Goal: Check status: Check status

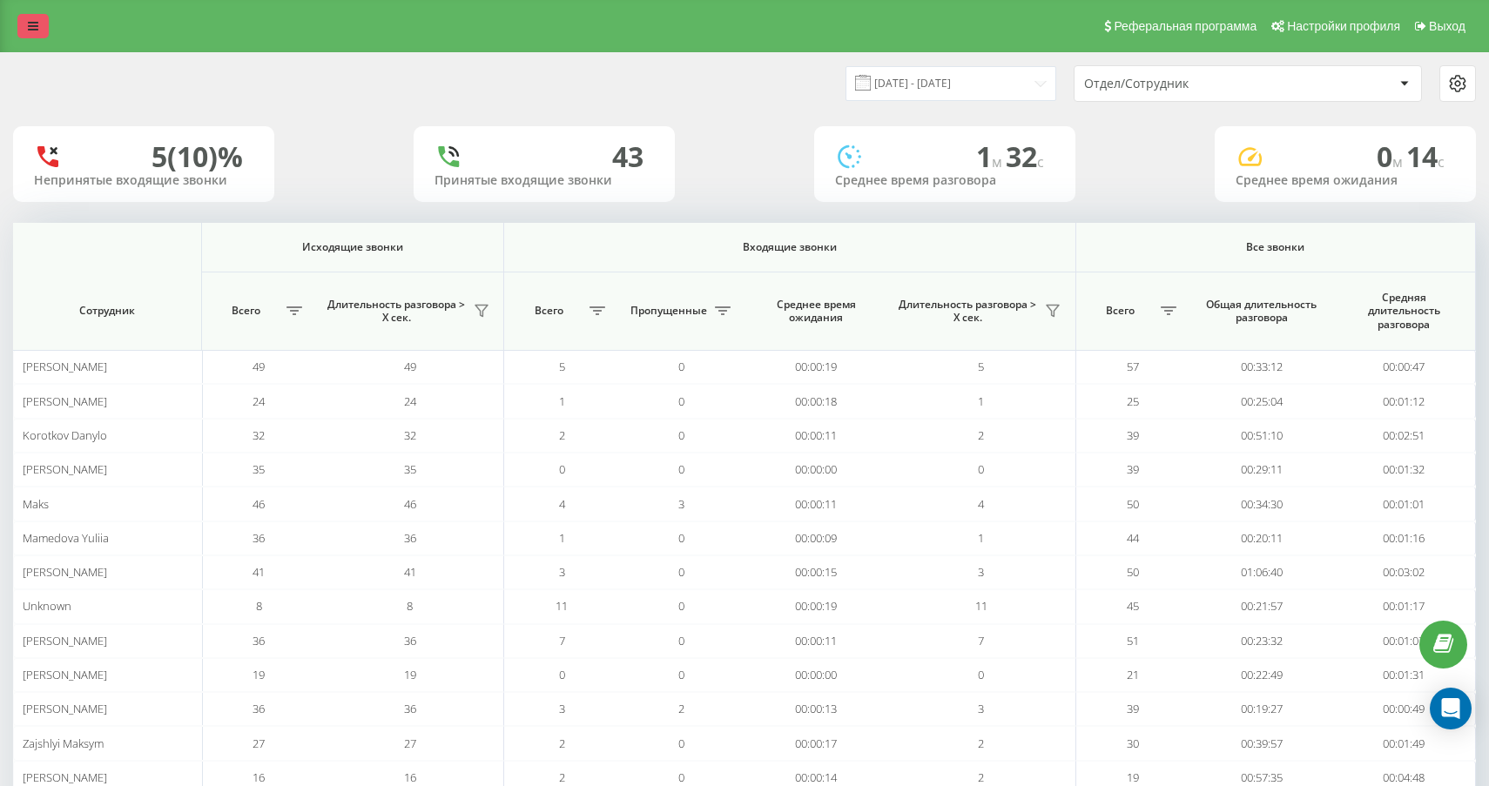
click at [23, 25] on link at bounding box center [32, 26] width 31 height 24
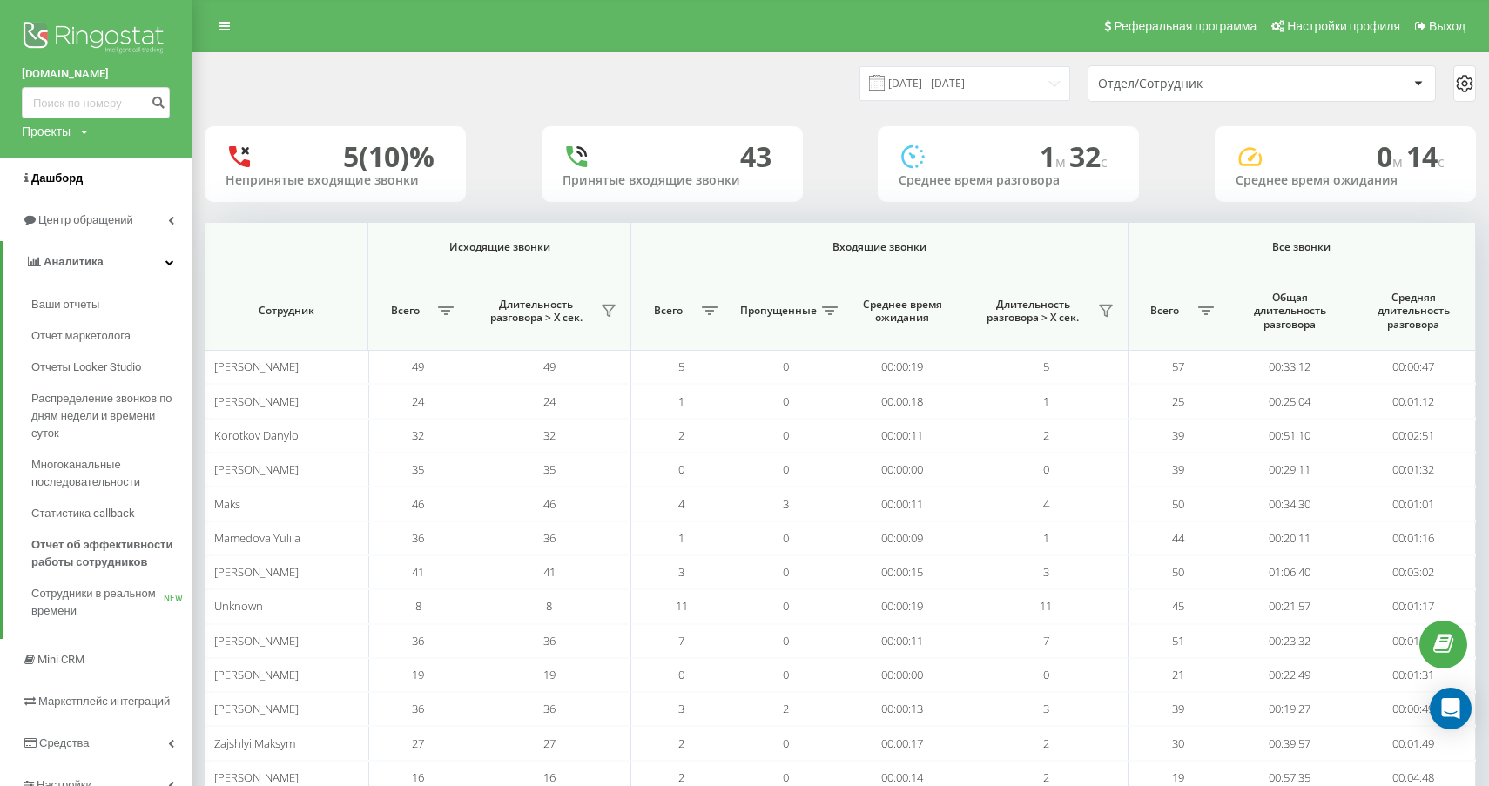
click at [50, 172] on span "Дашборд" at bounding box center [52, 178] width 61 height 17
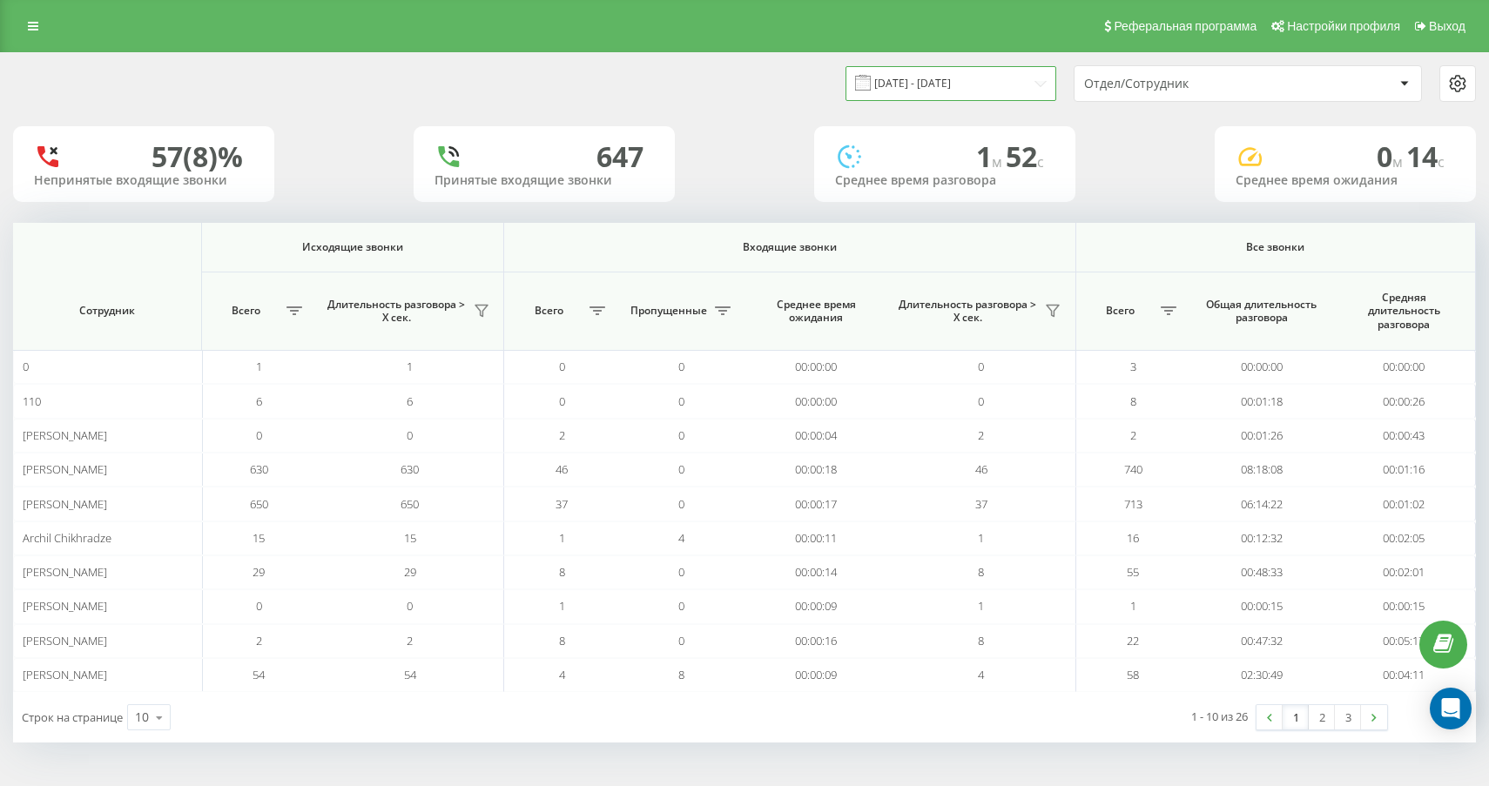
click at [900, 90] on input "[DATE] - [DATE]" at bounding box center [951, 83] width 211 height 34
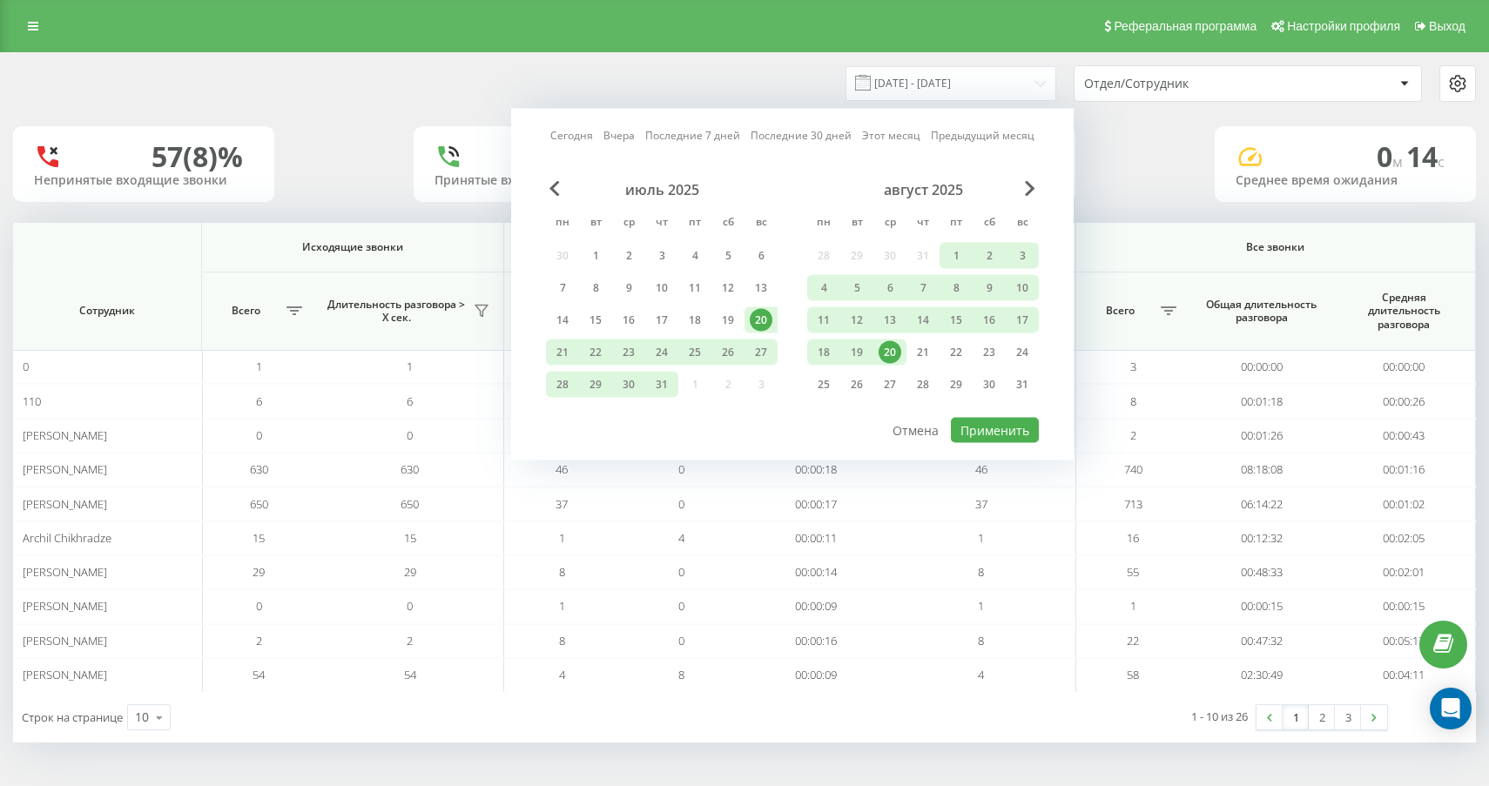
click at [899, 350] on div "20" at bounding box center [890, 352] width 23 height 23
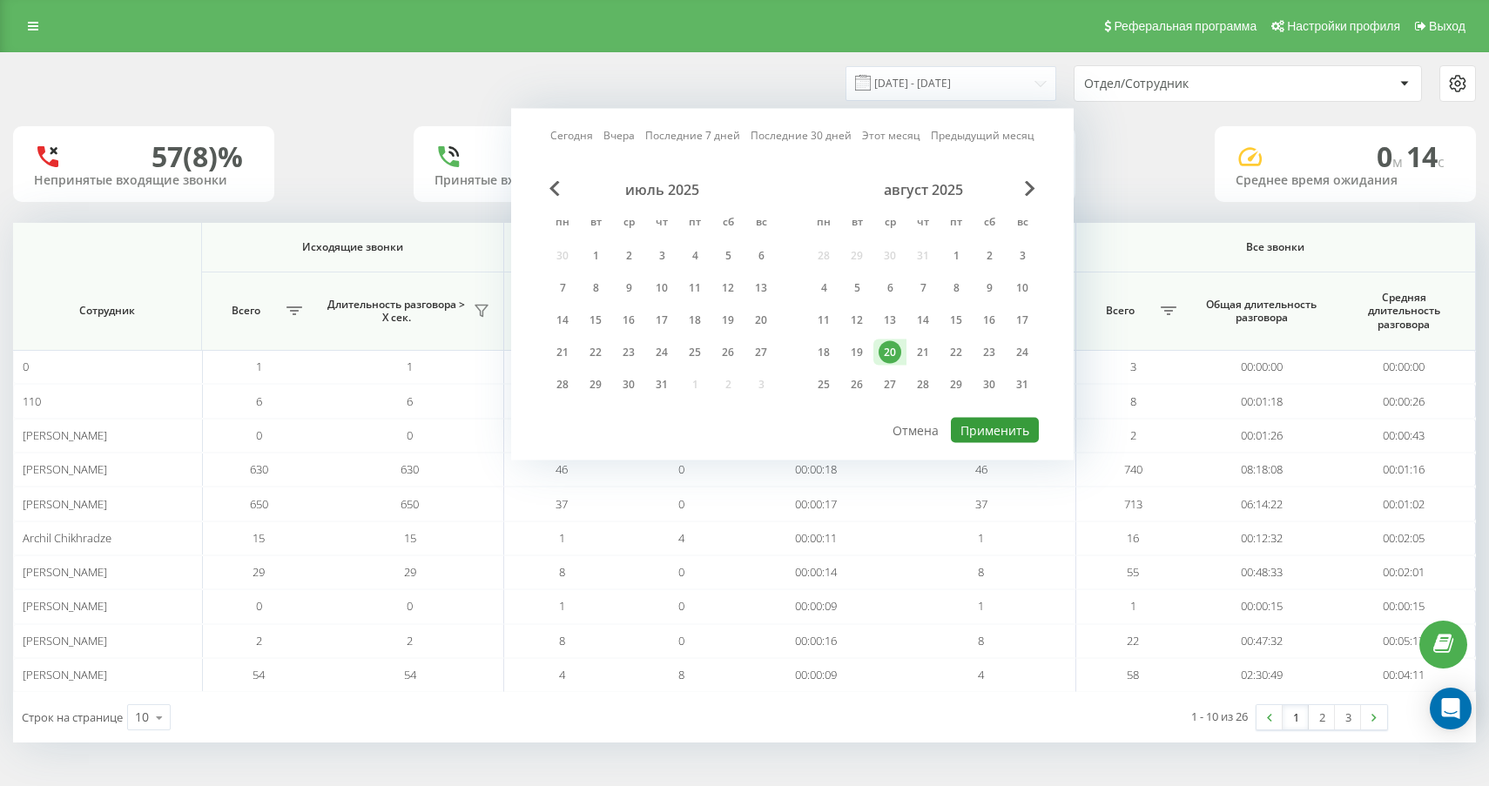
click at [978, 435] on button "Применить" at bounding box center [995, 430] width 88 height 25
type input "[DATE] - [DATE]"
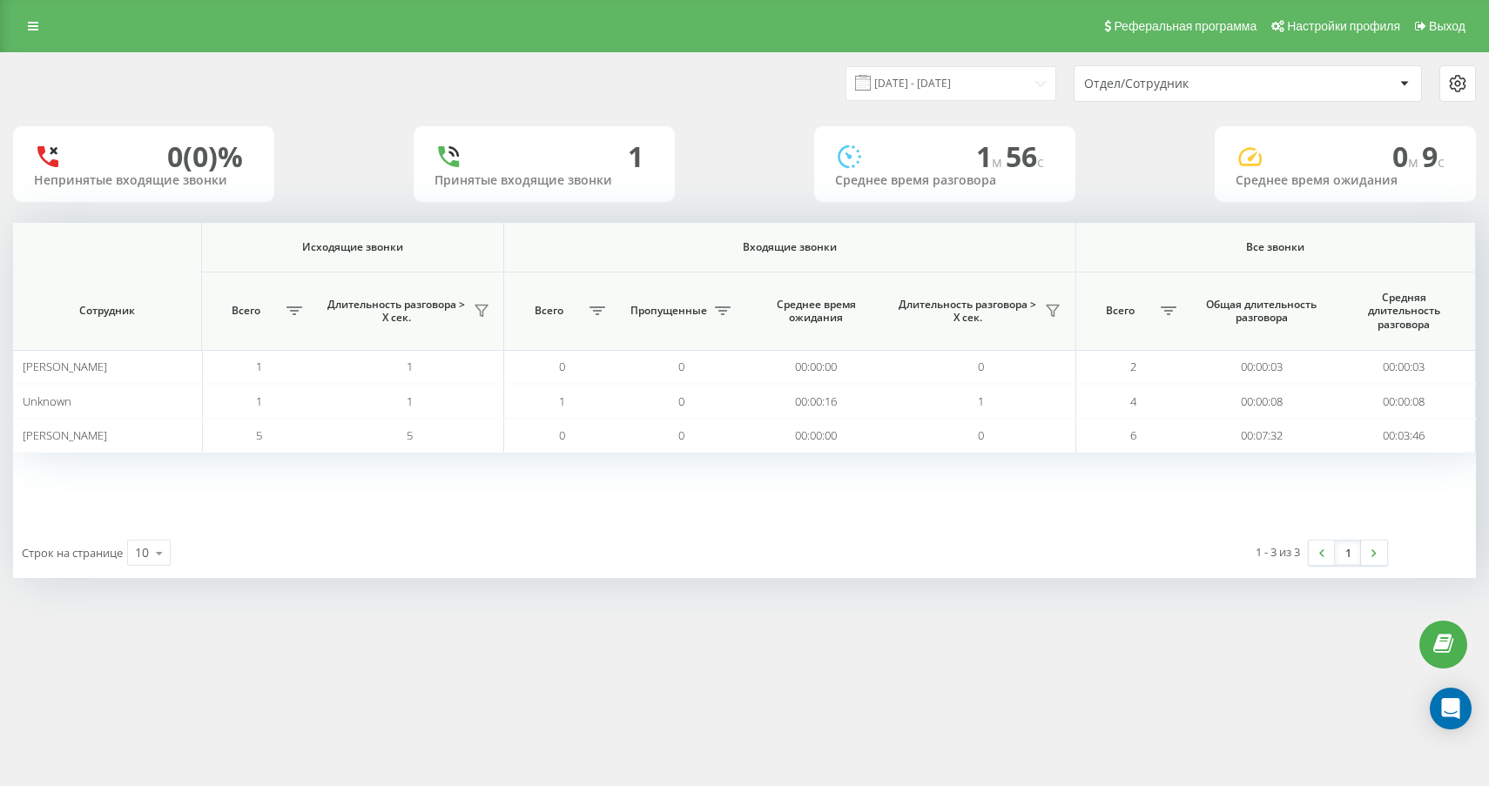
click at [137, 566] on div "Строк на странице 10 10 25 50 100" at bounding box center [378, 553] width 731 height 51
click at [137, 555] on div "10" at bounding box center [142, 552] width 14 height 17
click at [142, 485] on span "25" at bounding box center [142, 477] width 14 height 17
